Goal: Task Accomplishment & Management: Manage account settings

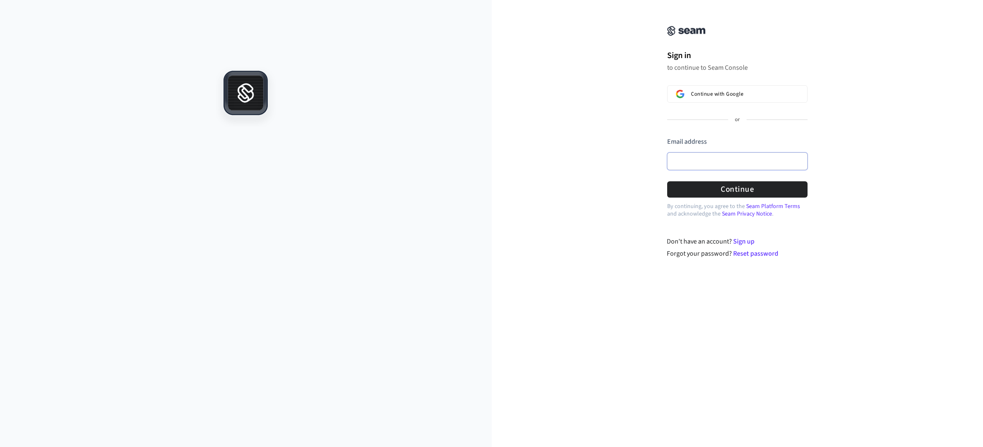
click at [701, 160] on input "Email address" at bounding box center [737, 161] width 140 height 18
click at [667, 137] on button "submit" at bounding box center [667, 137] width 0 height 0
type input "**********"
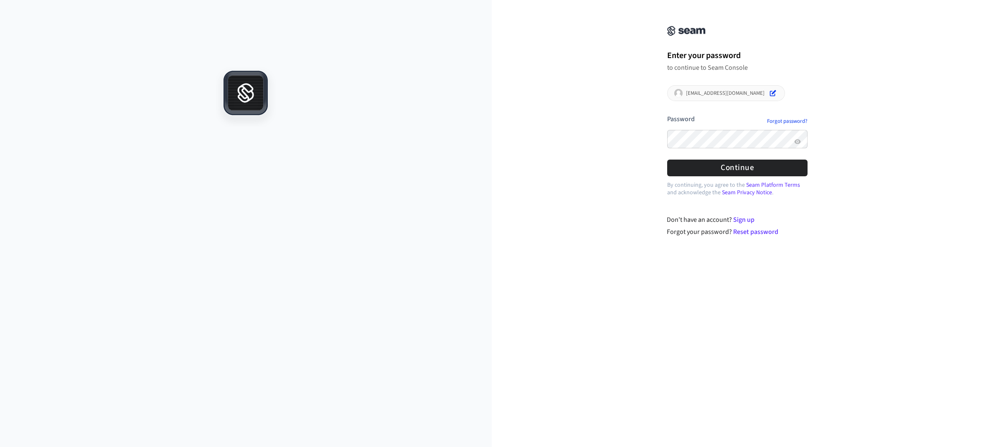
click at [667, 114] on button "submit" at bounding box center [667, 114] width 0 height 0
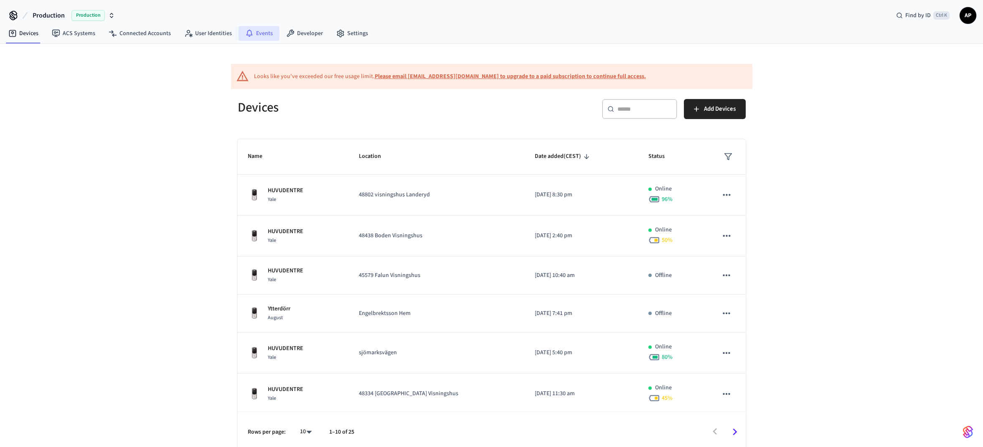
click at [252, 33] on link "Events" at bounding box center [259, 33] width 41 height 15
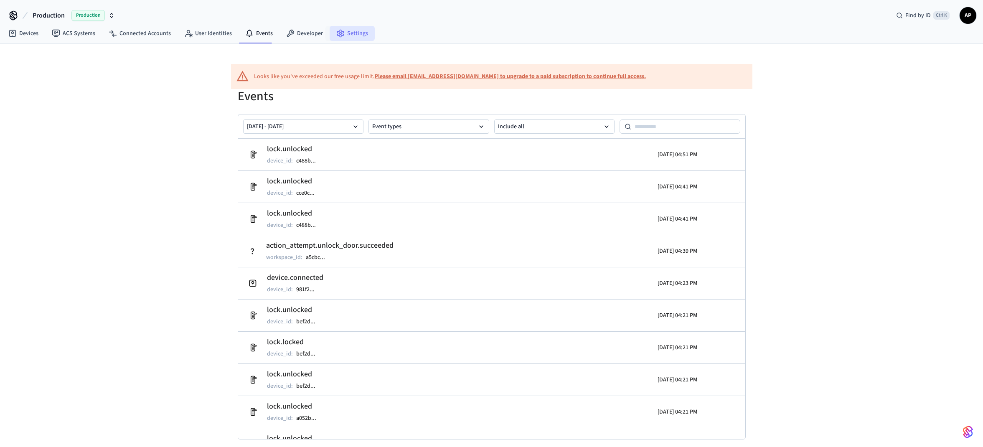
click at [337, 33] on icon at bounding box center [340, 33] width 6 height 7
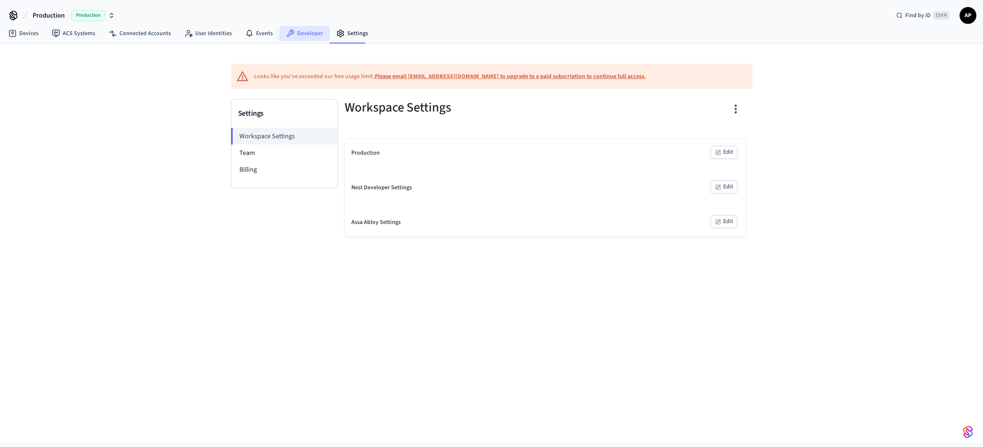
click at [299, 38] on link "Developer" at bounding box center [305, 33] width 50 height 15
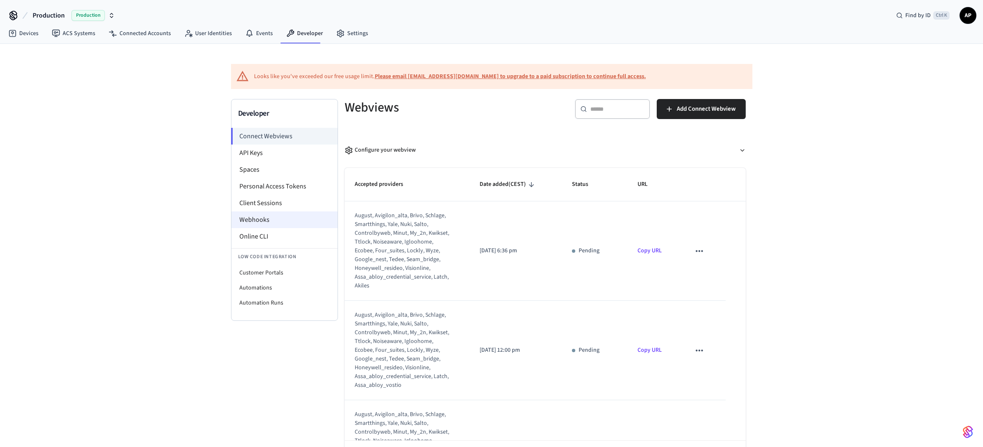
click at [267, 216] on li "Webhooks" at bounding box center [284, 219] width 106 height 17
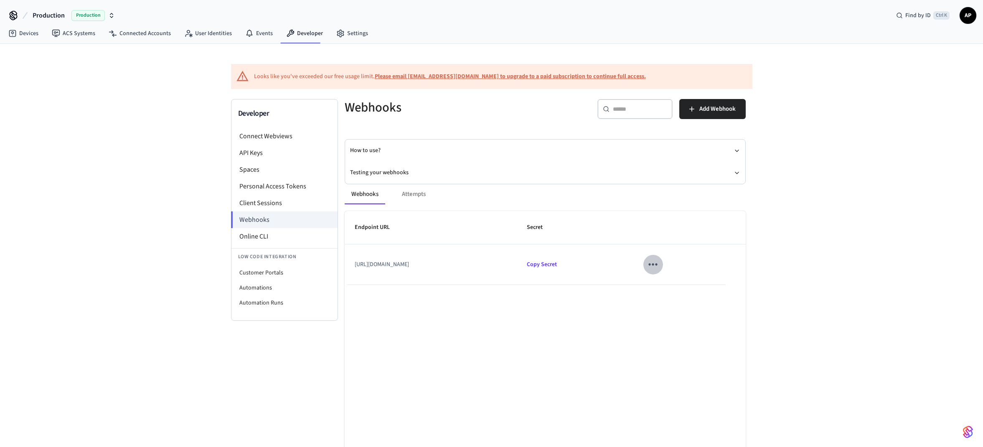
click at [659, 265] on icon "sticky table" at bounding box center [652, 264] width 13 height 13
drag, startPoint x: 417, startPoint y: 266, endPoint x: 449, endPoint y: 266, distance: 32.2
click at [449, 266] on div at bounding box center [491, 223] width 983 height 447
click at [457, 265] on body "Production Production Find by ID Ctrl K AP Devices ACS Systems Connected Accoun…" at bounding box center [491, 243] width 983 height 487
drag, startPoint x: 460, startPoint y: 264, endPoint x: 406, endPoint y: 264, distance: 53.5
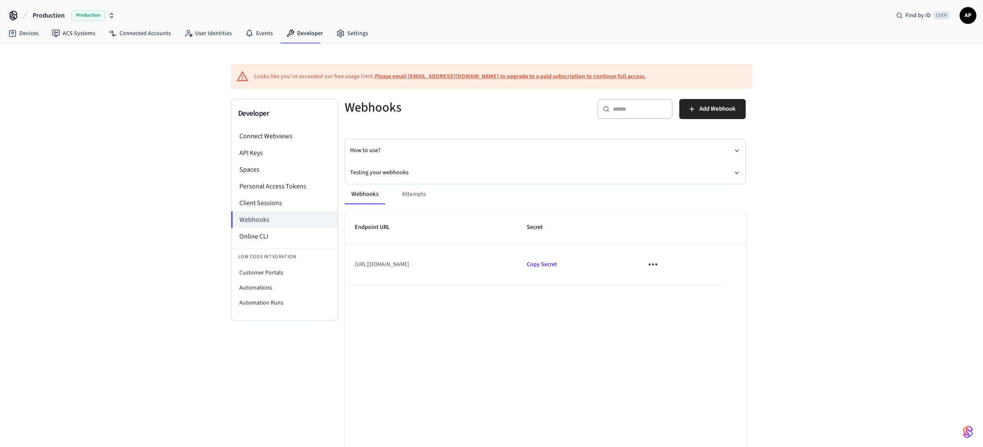
click at [406, 264] on td "[URL][DOMAIN_NAME]" at bounding box center [431, 264] width 173 height 40
copy td "api/seam/notification"
click at [659, 264] on icon "sticky table" at bounding box center [652, 264] width 13 height 13
click at [700, 307] on li "Delete" at bounding box center [695, 311] width 40 height 22
click at [419, 196] on div "Webhooks Attempts" at bounding box center [545, 194] width 401 height 20
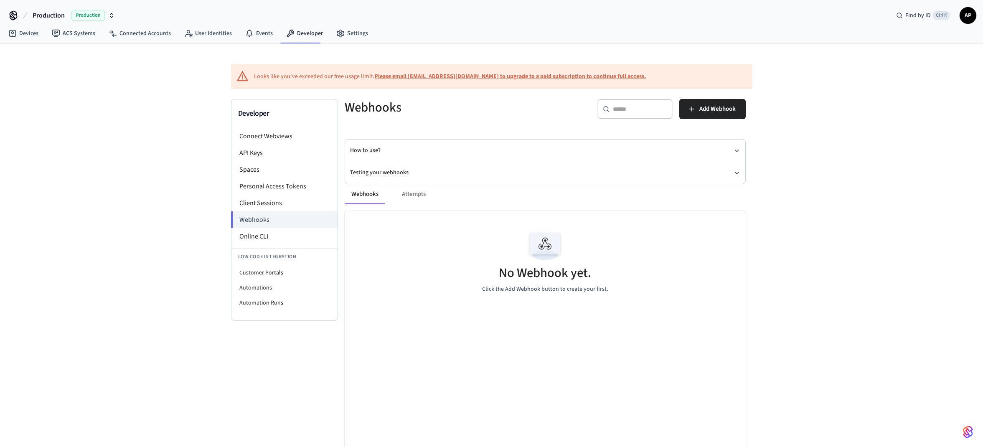
click at [412, 193] on div "Webhooks Attempts" at bounding box center [545, 194] width 401 height 20
